Goal: Information Seeking & Learning: Learn about a topic

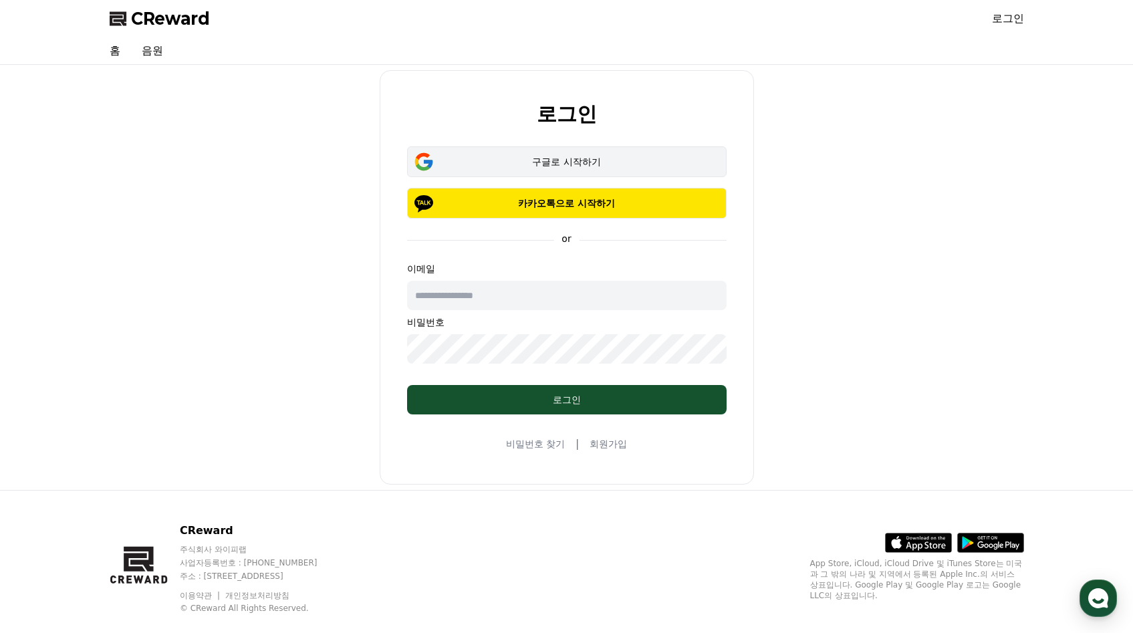
click at [571, 146] on div "구글로 시작하기 카카오톡으로 시작하기" at bounding box center [567, 182] width 320 height 72
click at [582, 159] on div "구글로 시작하기" at bounding box center [567, 161] width 281 height 13
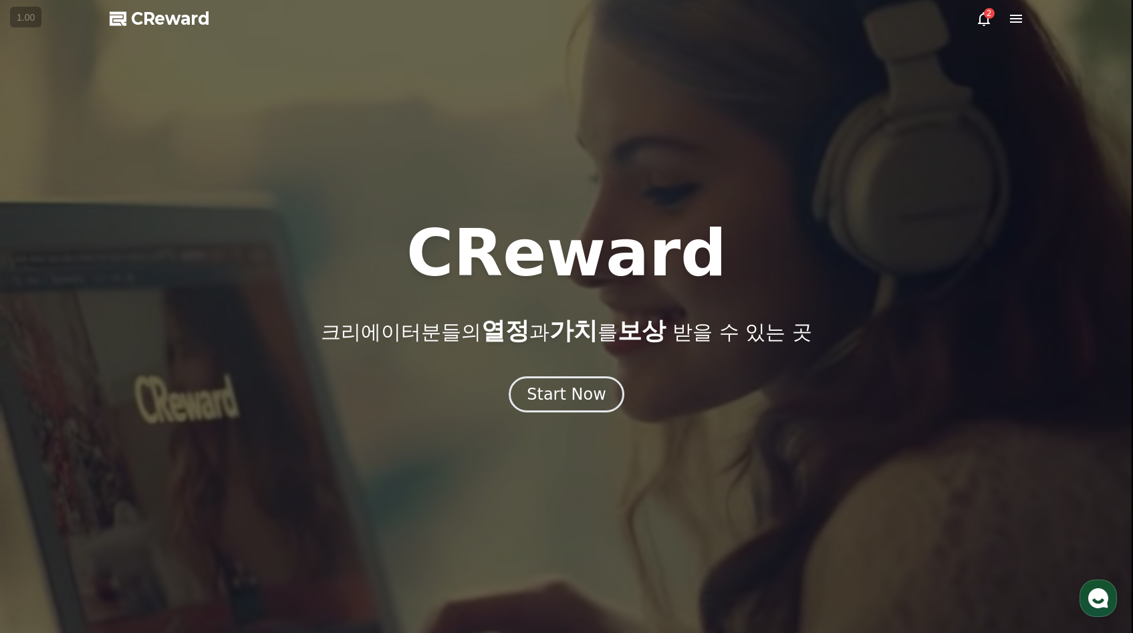
click at [989, 23] on icon at bounding box center [984, 19] width 16 height 16
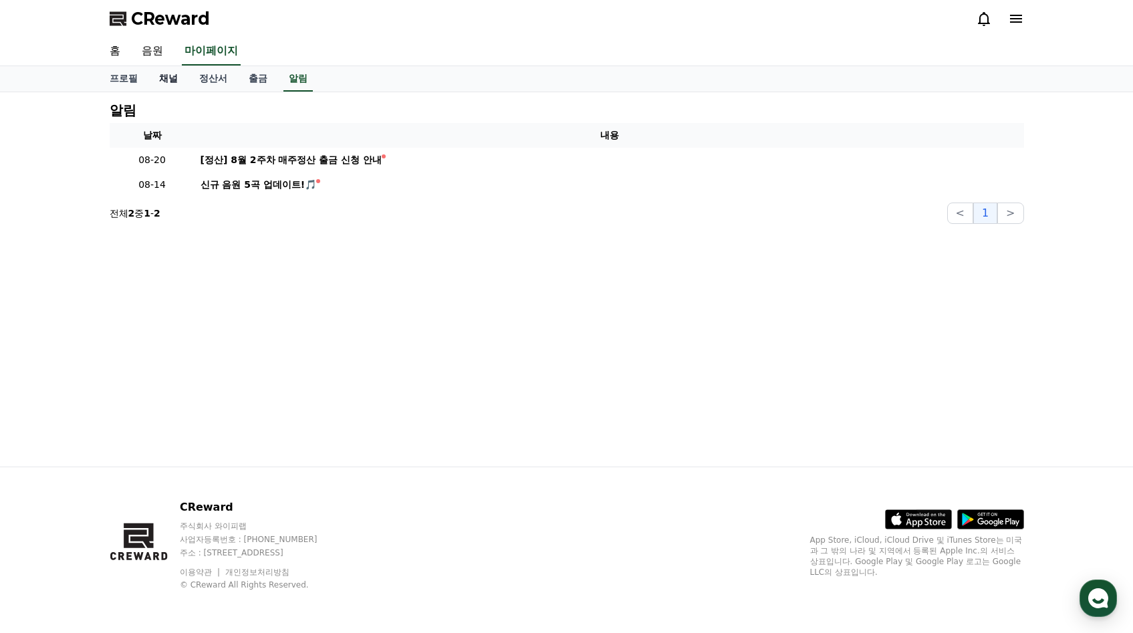
click at [174, 79] on link "채널" at bounding box center [168, 78] width 40 height 25
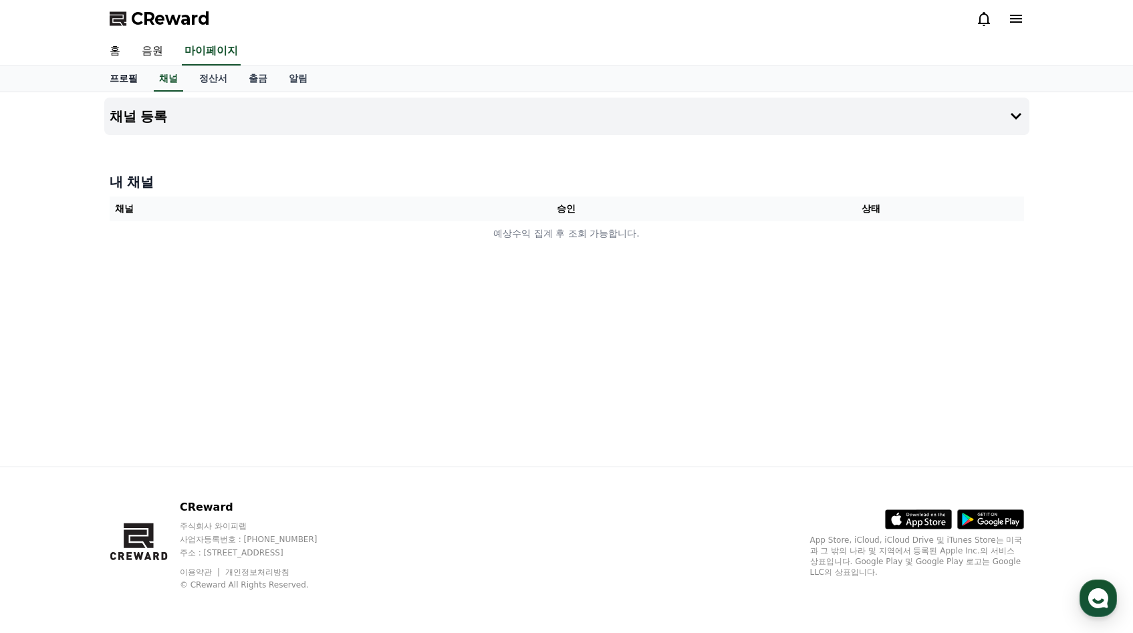
click at [132, 82] on link "프로필" at bounding box center [123, 78] width 49 height 25
select select "**********"
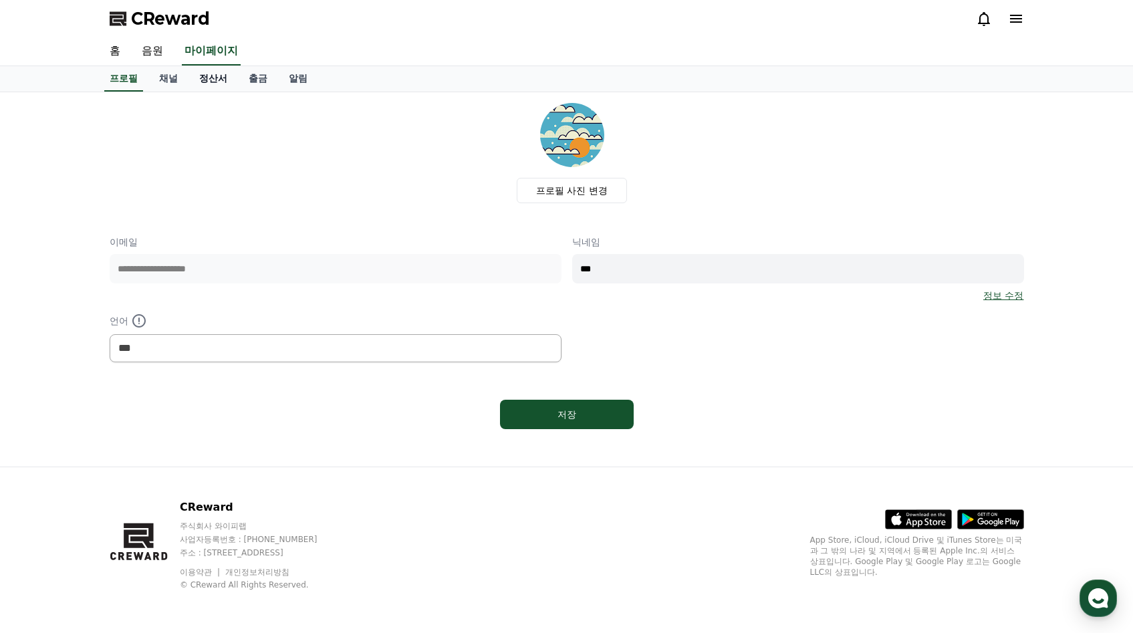
click at [201, 81] on link "정산서" at bounding box center [213, 78] width 49 height 25
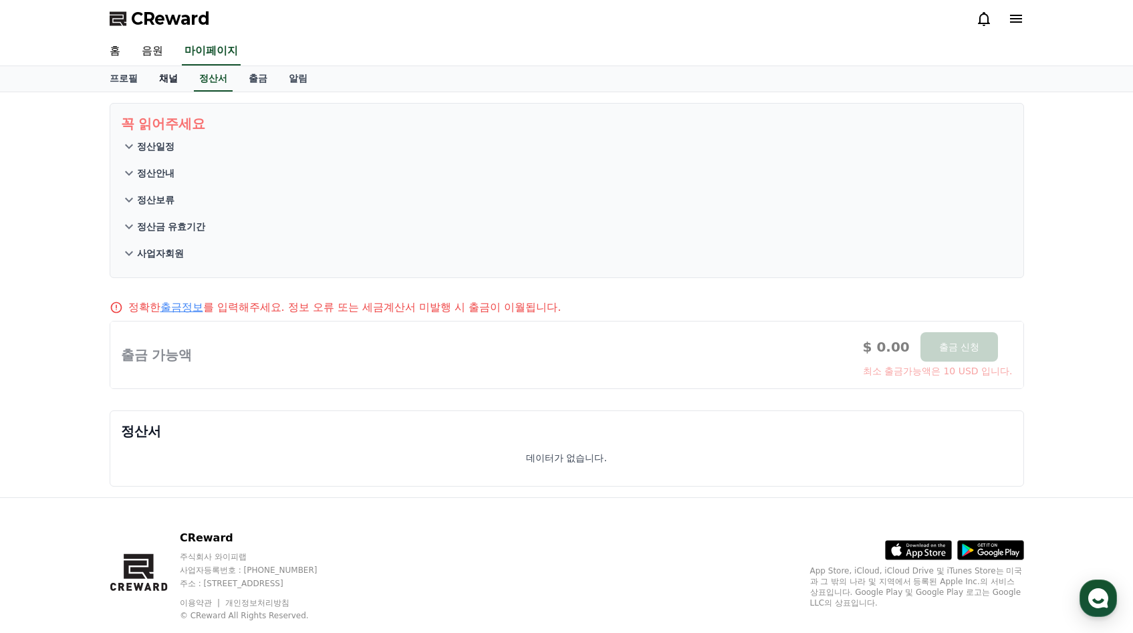
click at [159, 74] on link "채널" at bounding box center [168, 78] width 40 height 25
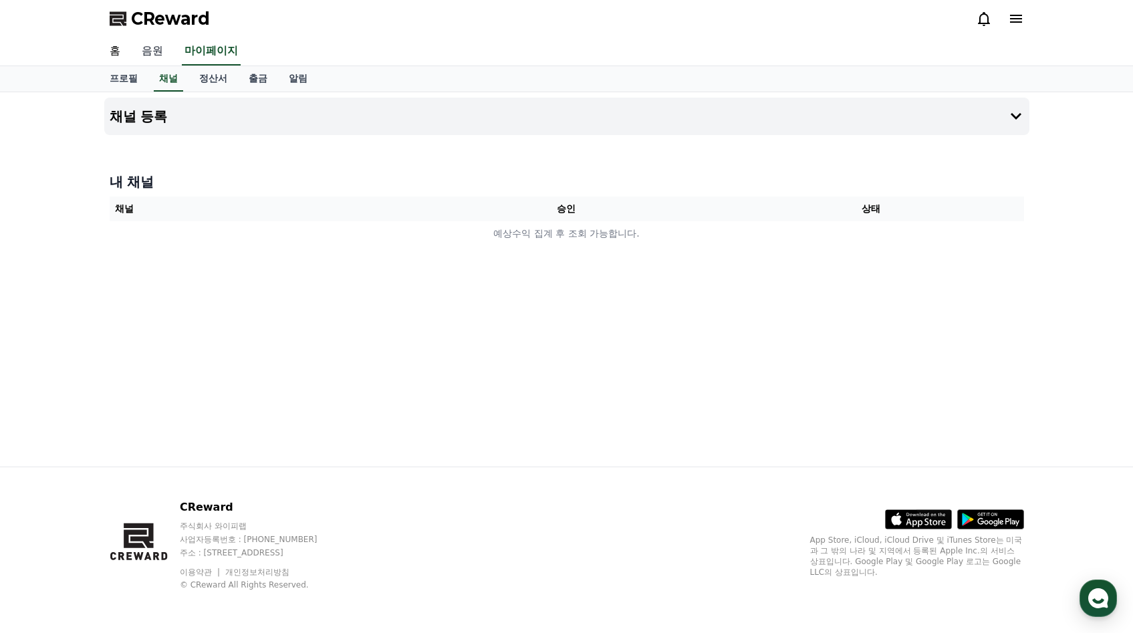
click at [150, 51] on link "음원" at bounding box center [152, 51] width 43 height 28
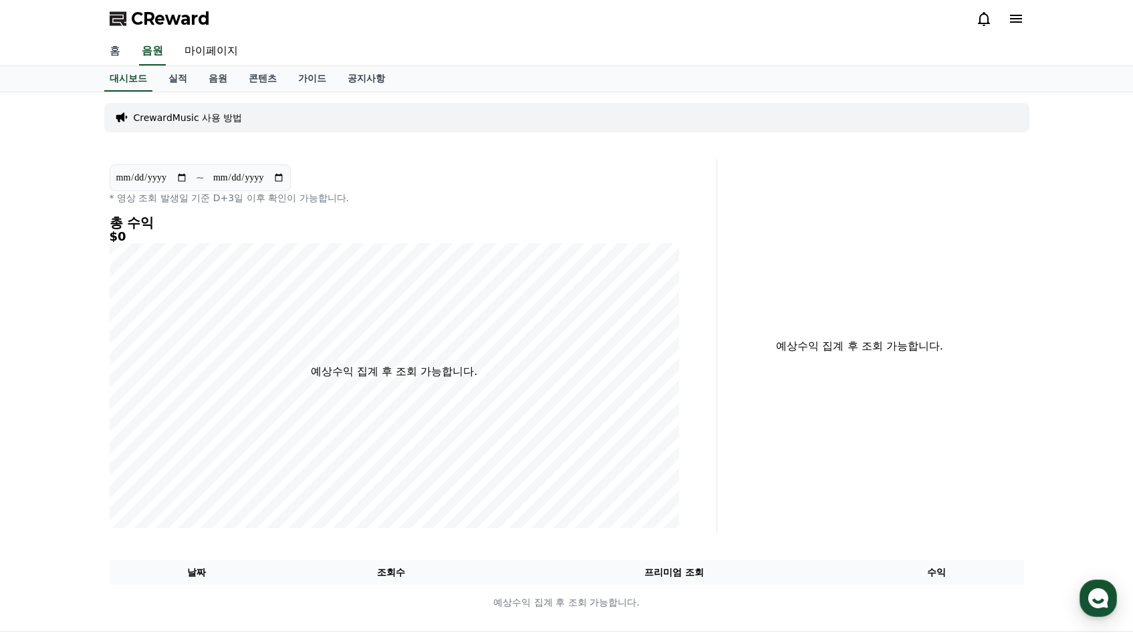
click at [111, 54] on link "홈" at bounding box center [115, 51] width 32 height 28
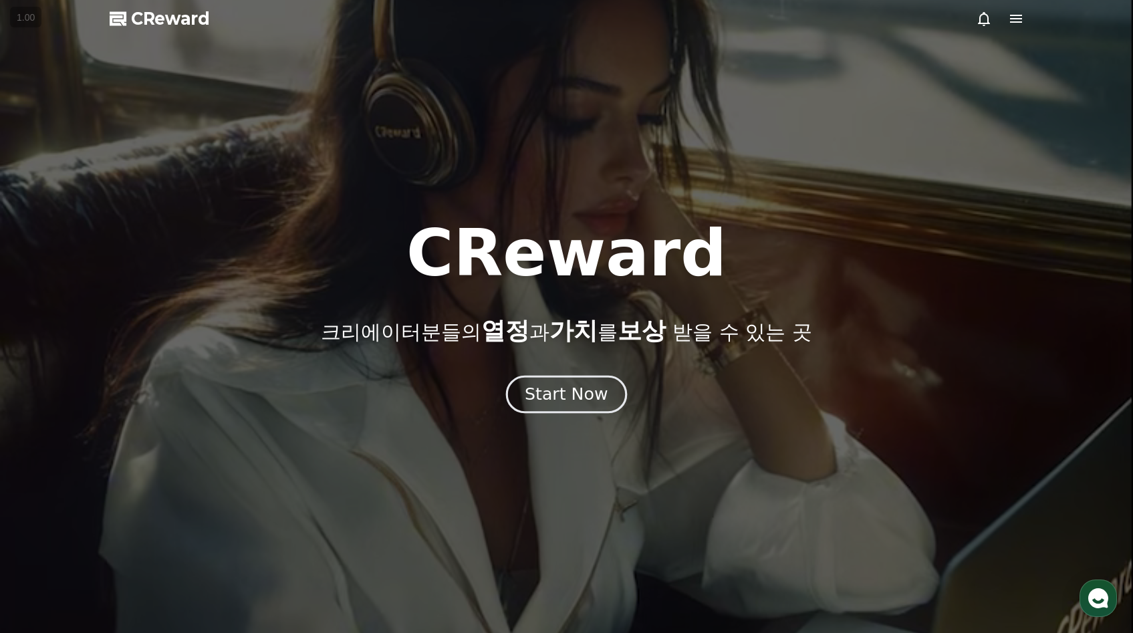
click at [536, 396] on div "Start Now" at bounding box center [566, 394] width 83 height 23
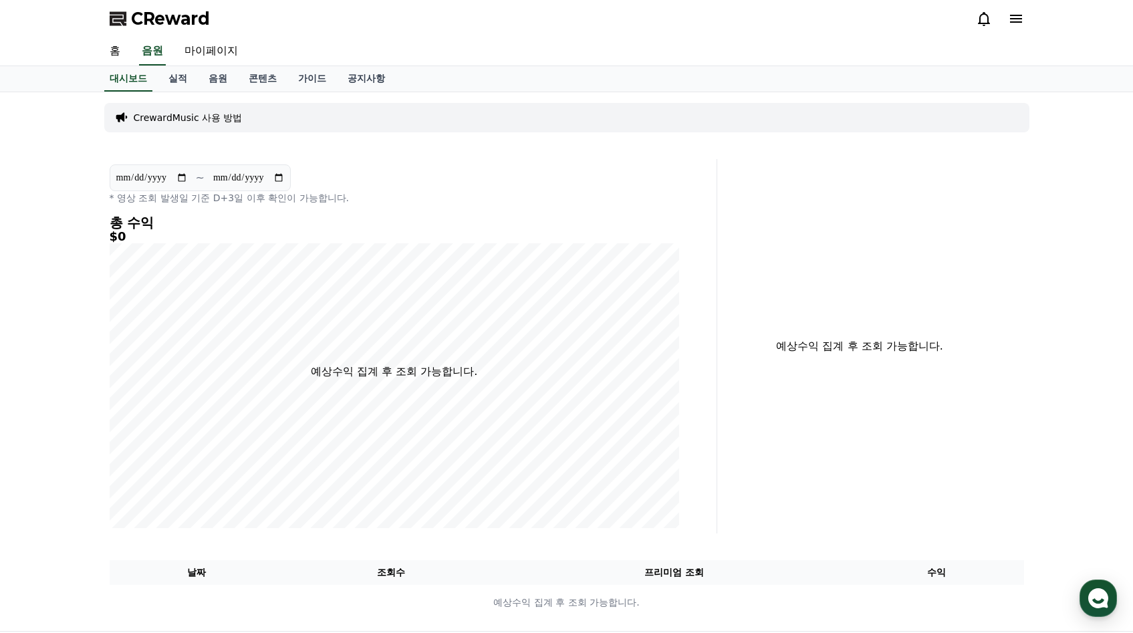
click at [195, 122] on p "CrewardMusic 사용 방법" at bounding box center [188, 117] width 109 height 13
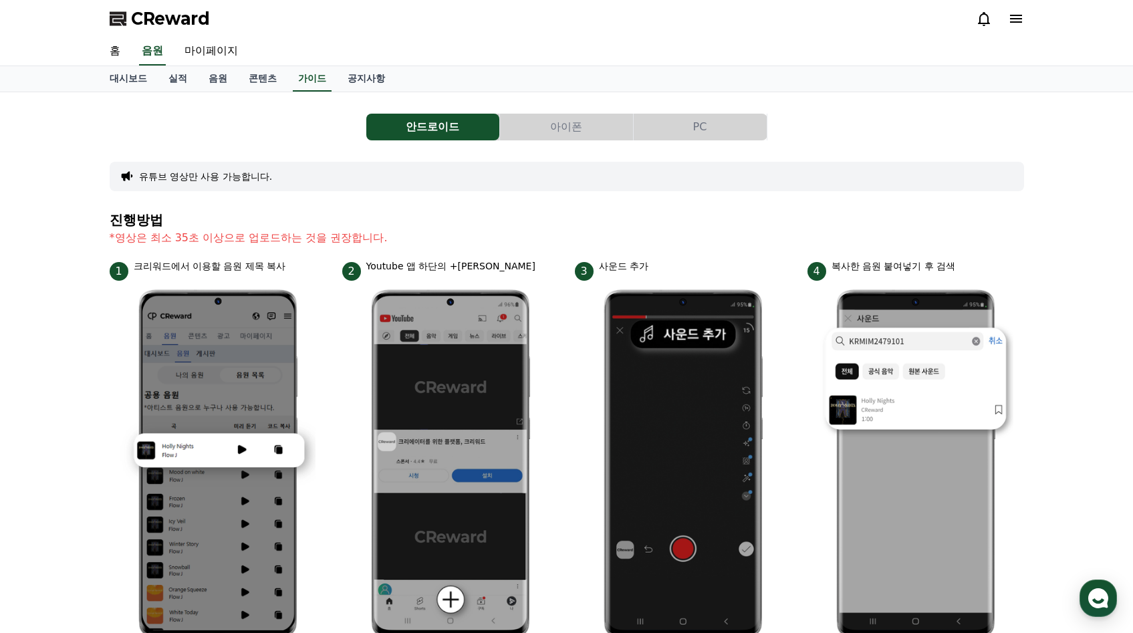
click at [600, 132] on button "아이폰" at bounding box center [566, 127] width 133 height 27
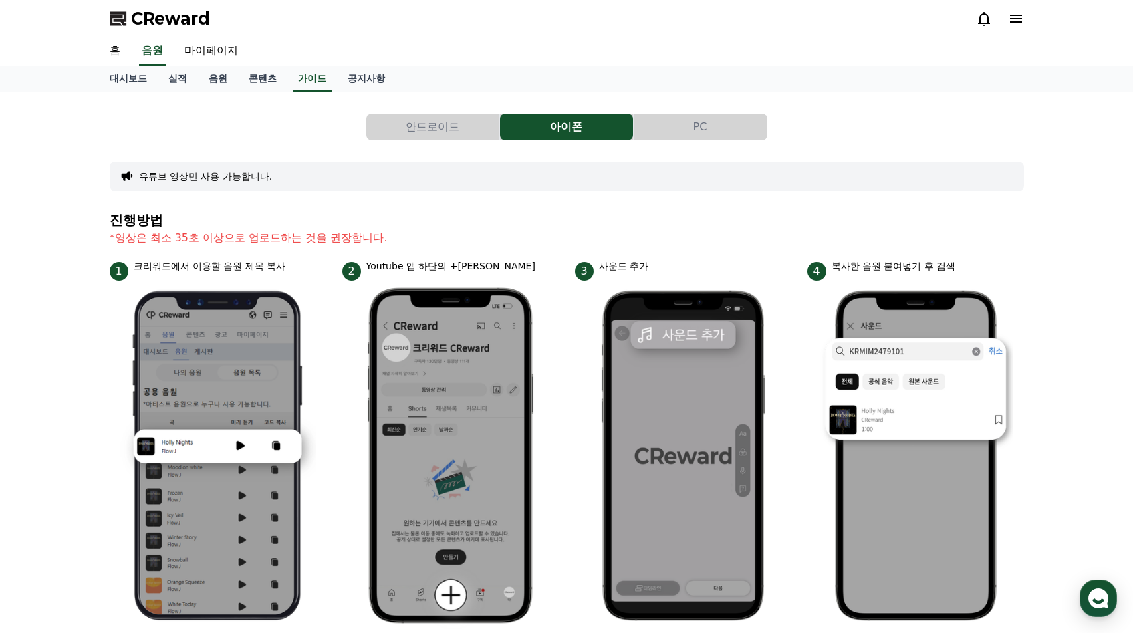
click at [716, 139] on button "PC" at bounding box center [700, 127] width 133 height 27
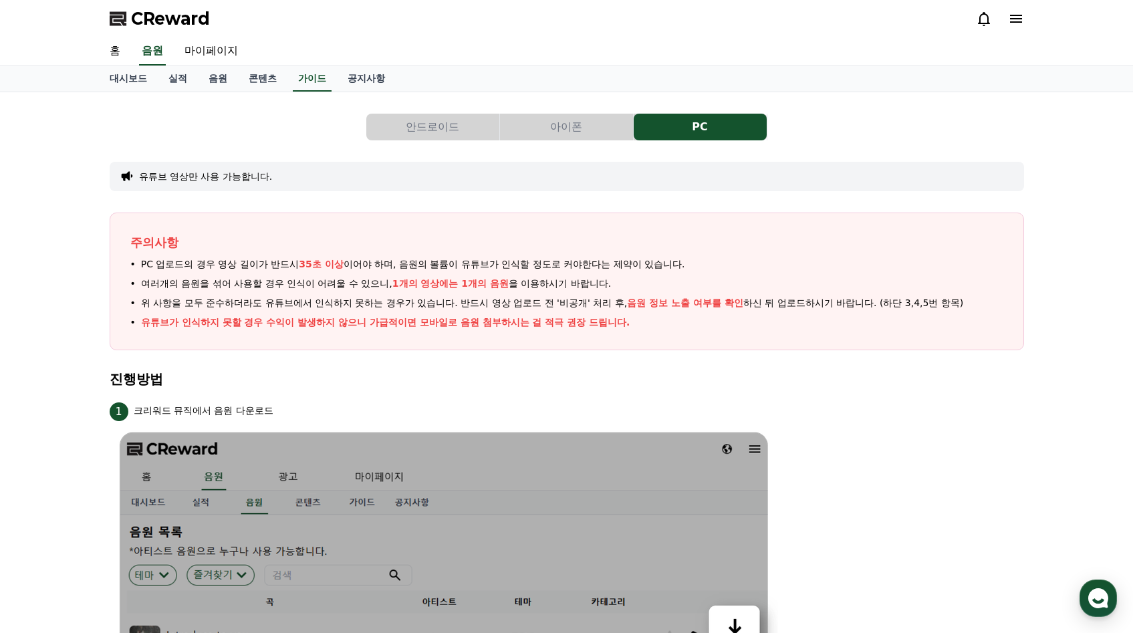
click at [648, 134] on button "PC" at bounding box center [700, 127] width 133 height 27
click at [633, 130] on button "아이폰" at bounding box center [566, 127] width 133 height 27
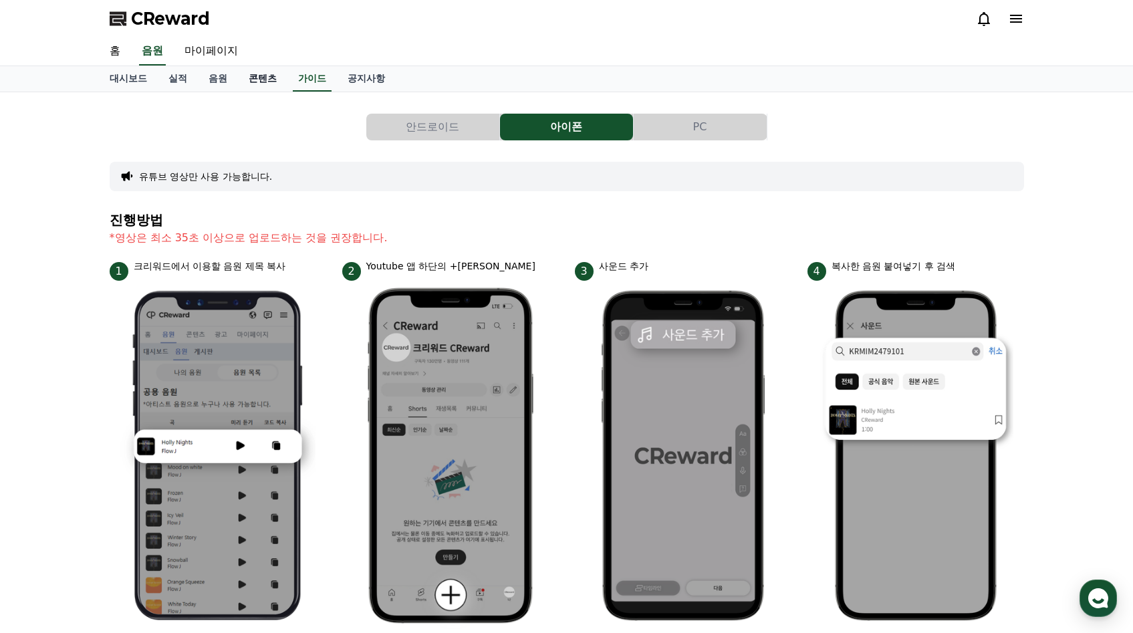
click at [253, 78] on link "콘텐츠" at bounding box center [262, 78] width 49 height 25
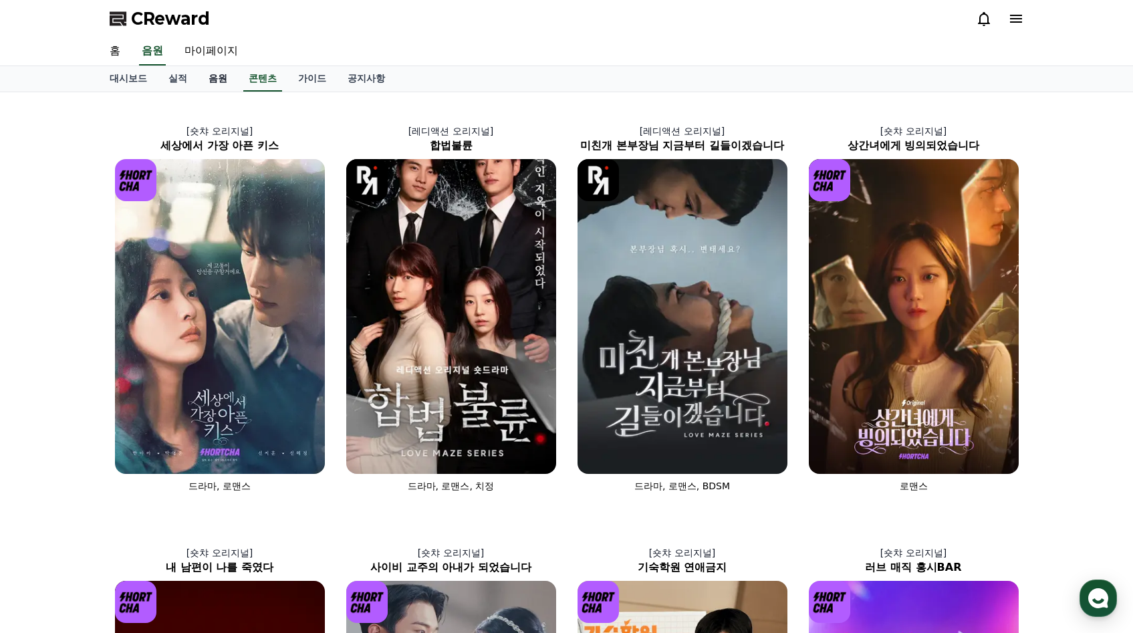
click at [208, 82] on link "음원" at bounding box center [218, 78] width 40 height 25
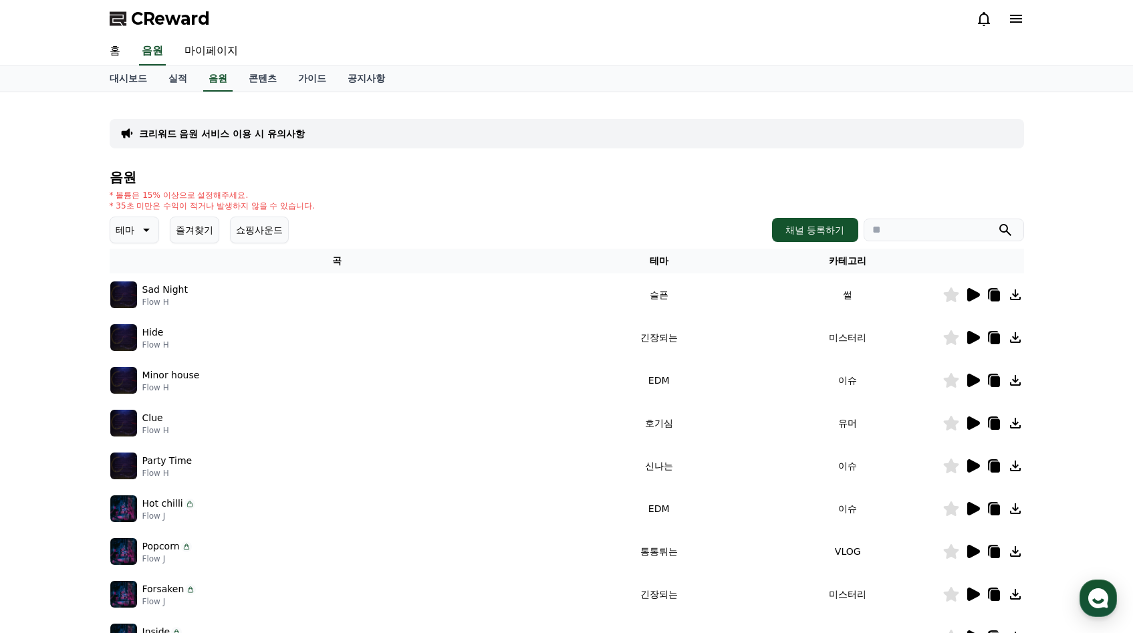
drag, startPoint x: 847, startPoint y: 338, endPoint x: 744, endPoint y: 338, distance: 102.3
click at [791, 339] on td "미스터리" at bounding box center [848, 337] width 189 height 43
drag, startPoint x: 627, startPoint y: 337, endPoint x: 793, endPoint y: 345, distance: 166.7
click at [793, 345] on tr "Hide Flow H 긴장되는 미스터리" at bounding box center [567, 337] width 915 height 43
click at [968, 338] on icon at bounding box center [974, 337] width 13 height 13
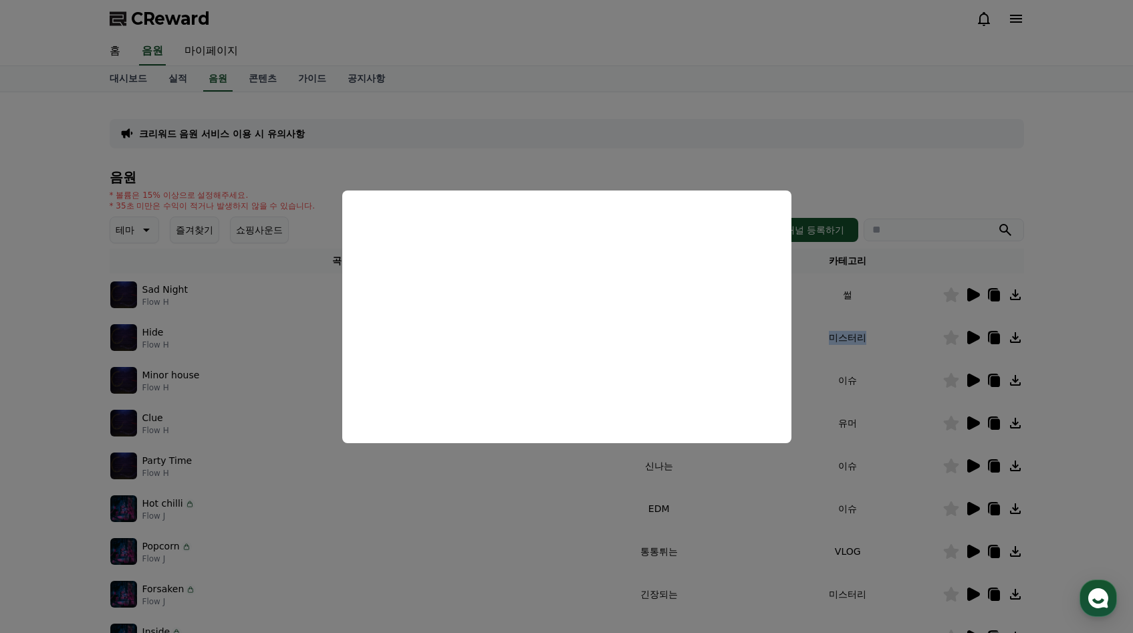
click at [547, 88] on button "close modal" at bounding box center [566, 316] width 1133 height 633
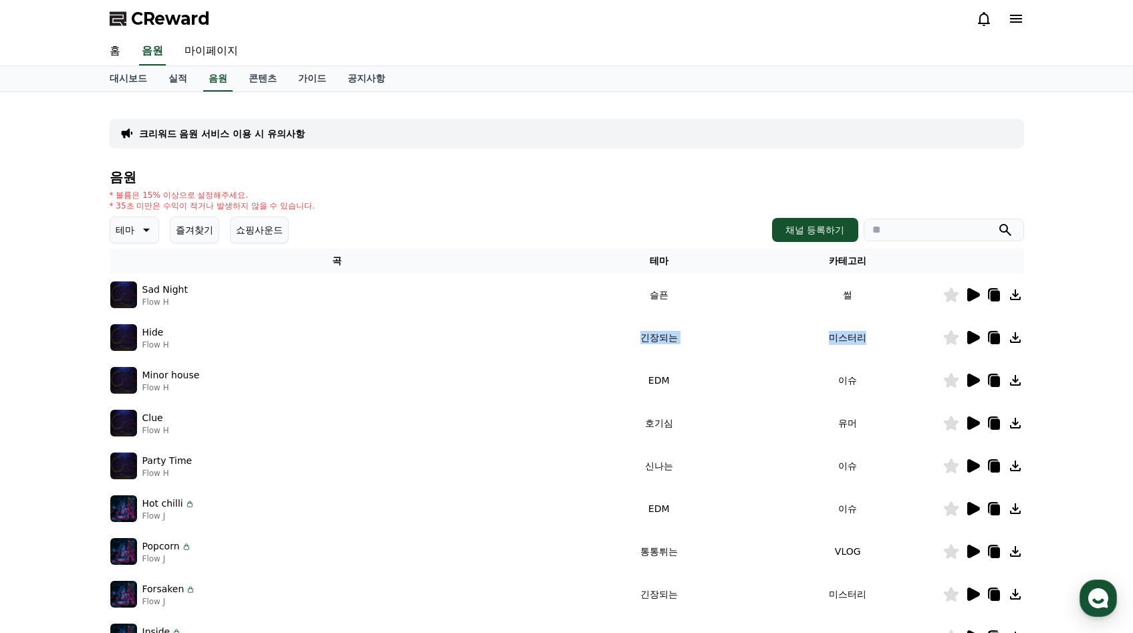
click at [550, 183] on h4 "음원" at bounding box center [567, 177] width 915 height 15
click at [425, 281] on div "Sad Night Flow H" at bounding box center [337, 294] width 454 height 27
